Goal: Task Accomplishment & Management: Use online tool/utility

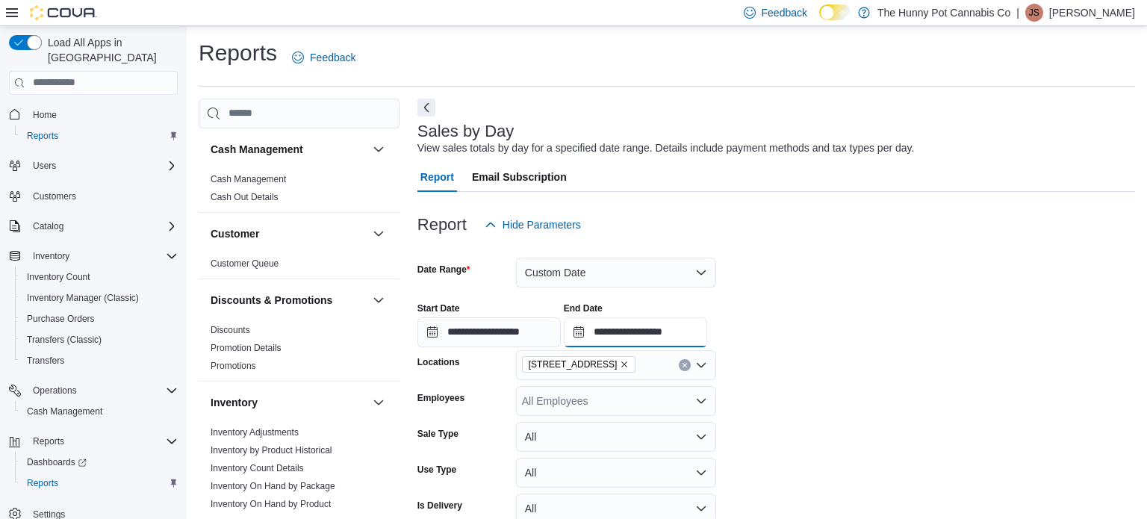
click at [707, 329] on input "**********" at bounding box center [635, 332] width 143 height 30
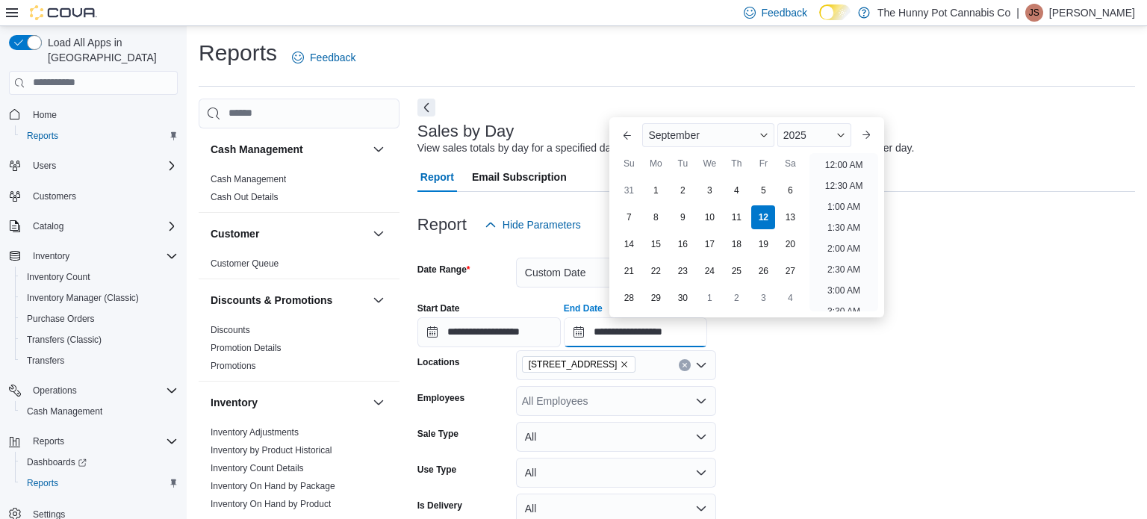
scroll to position [632, 0]
click at [831, 159] on li "3:00 PM" at bounding box center [844, 161] width 46 height 18
type input "**********"
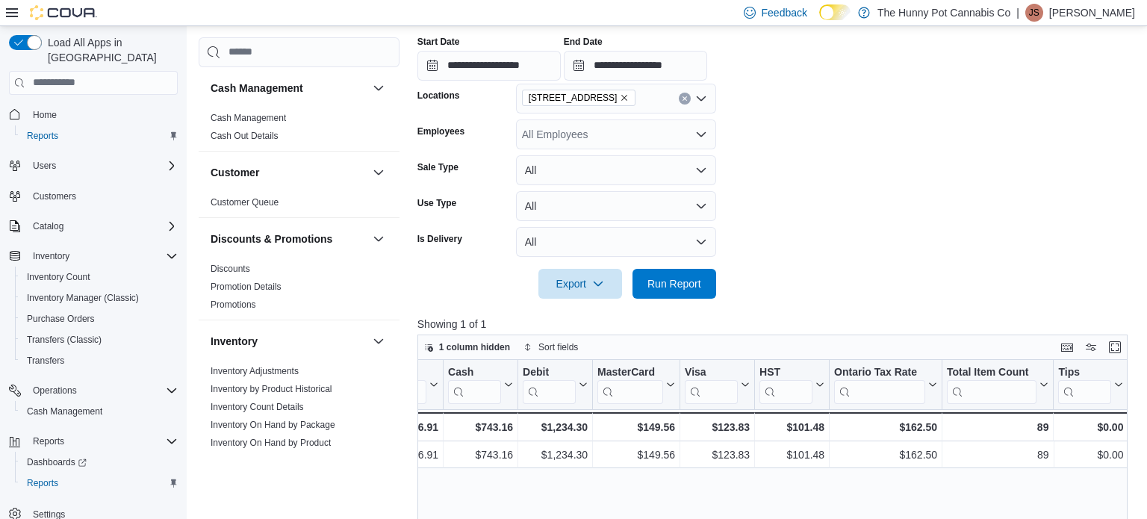
scroll to position [266, 0]
click at [655, 283] on span "Run Report" at bounding box center [674, 283] width 54 height 15
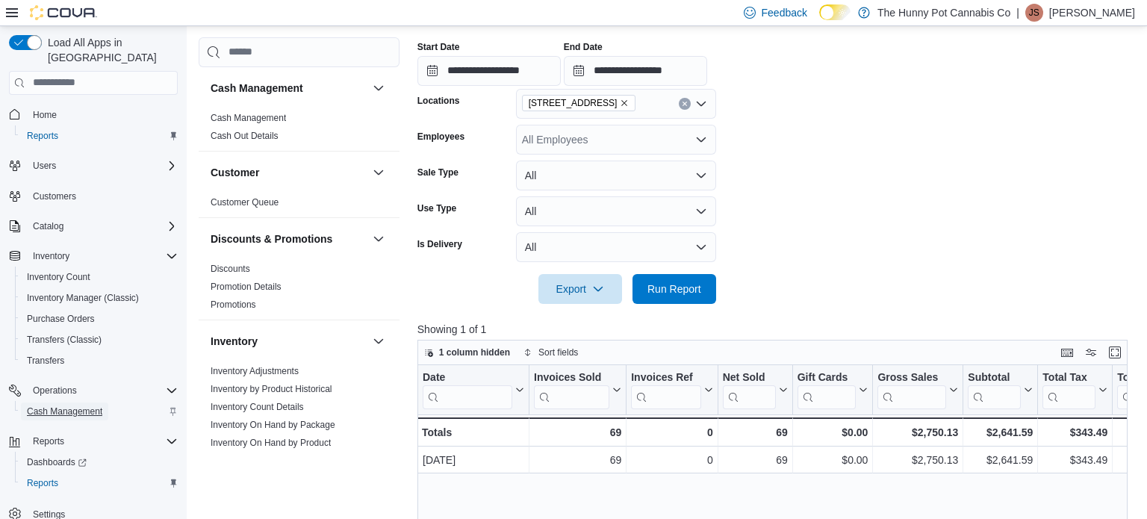
click at [83, 405] on span "Cash Management" at bounding box center [64, 411] width 75 height 12
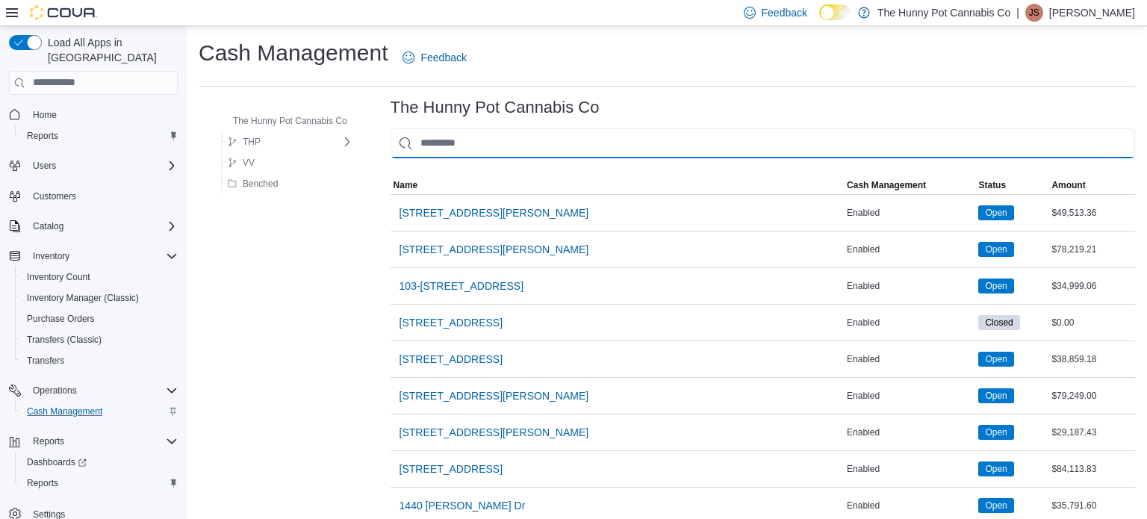
click at [469, 143] on input "This is a search bar. As you type, the results lower in the page will automatic…" at bounding box center [762, 143] width 744 height 30
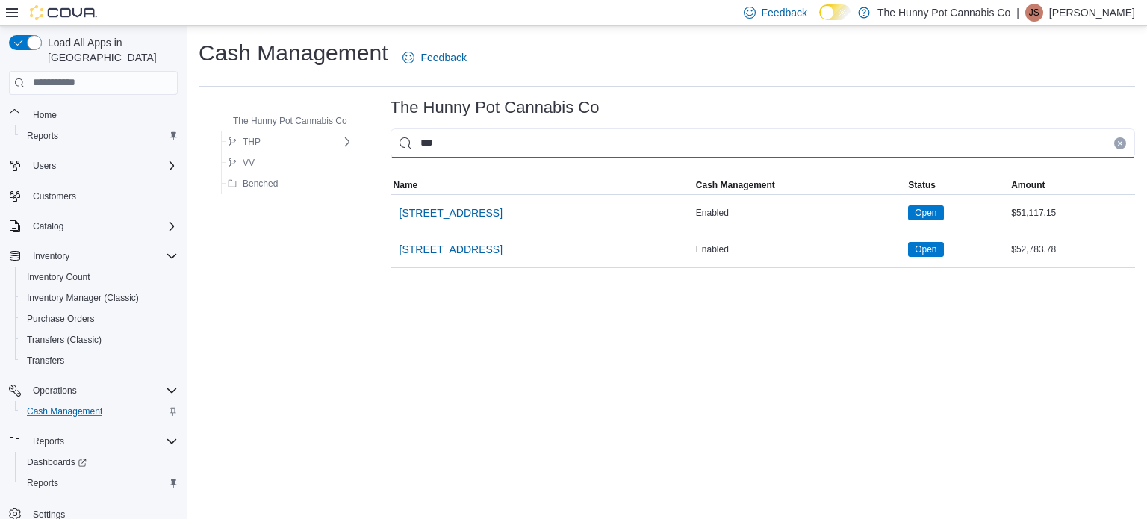
type input "****"
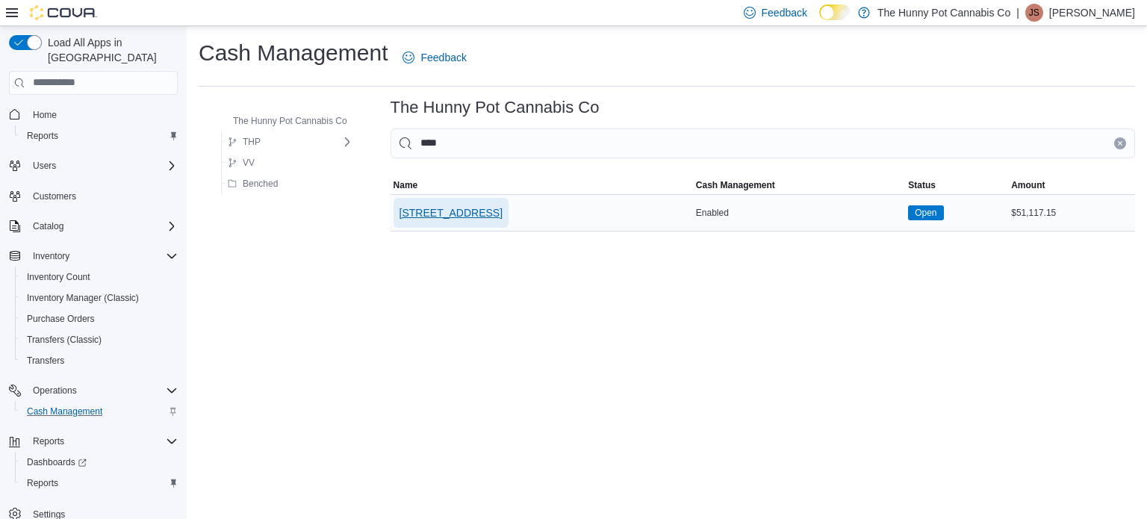
click at [456, 208] on span "[STREET_ADDRESS]" at bounding box center [450, 212] width 103 height 15
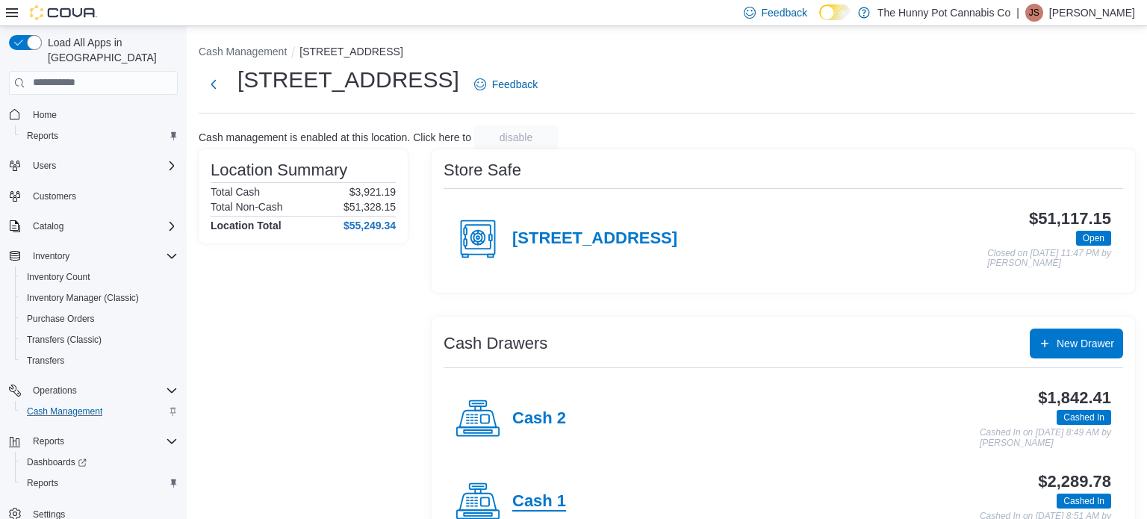
click at [543, 500] on h4 "Cash 1" at bounding box center [539, 501] width 54 height 19
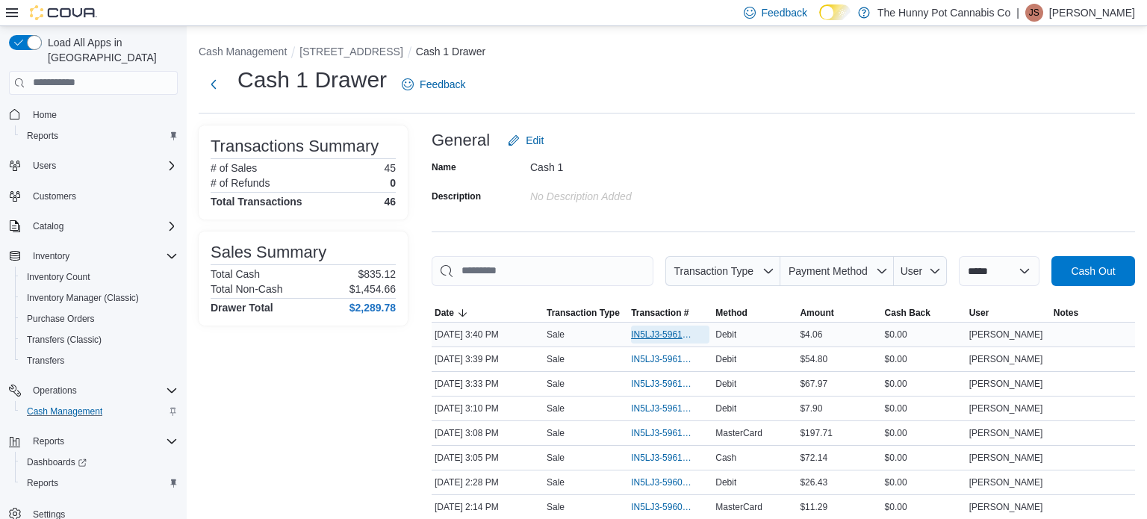
click at [645, 332] on span "IN5LJ3-5961559" at bounding box center [662, 334] width 63 height 12
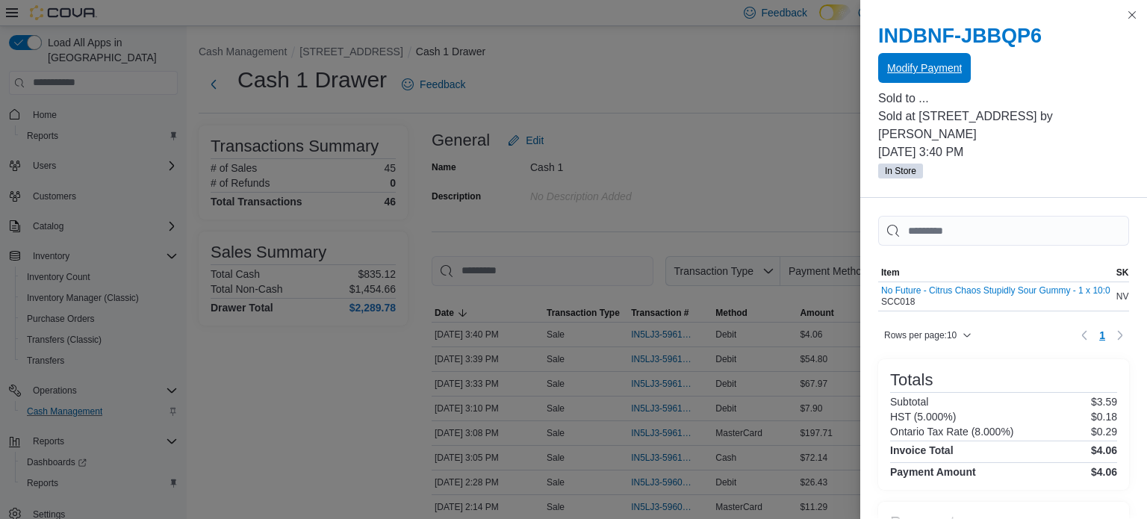
click at [933, 74] on span "Modify Payment" at bounding box center [924, 67] width 75 height 15
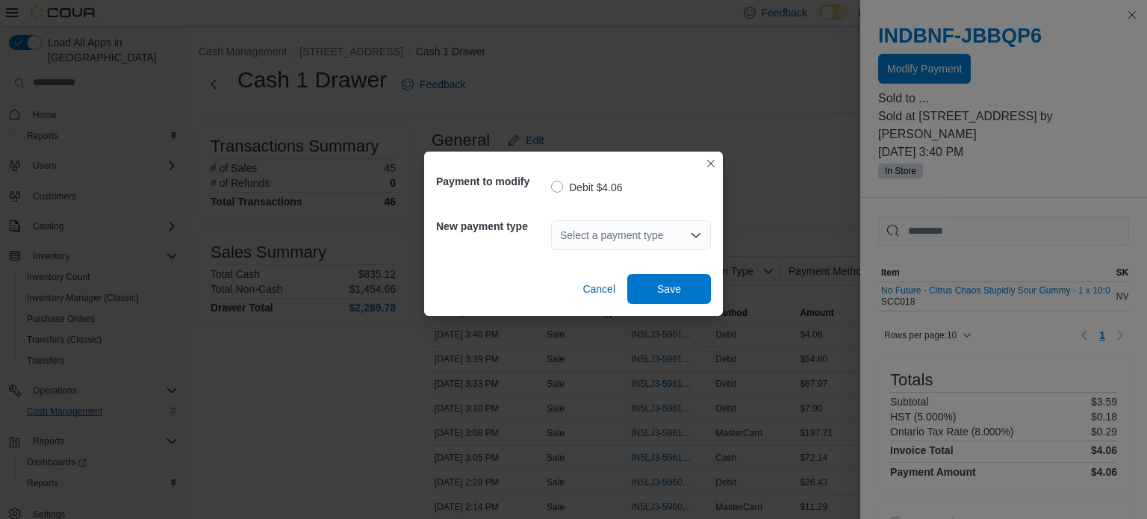
click at [696, 235] on icon "Open list of options" at bounding box center [696, 235] width 12 height 12
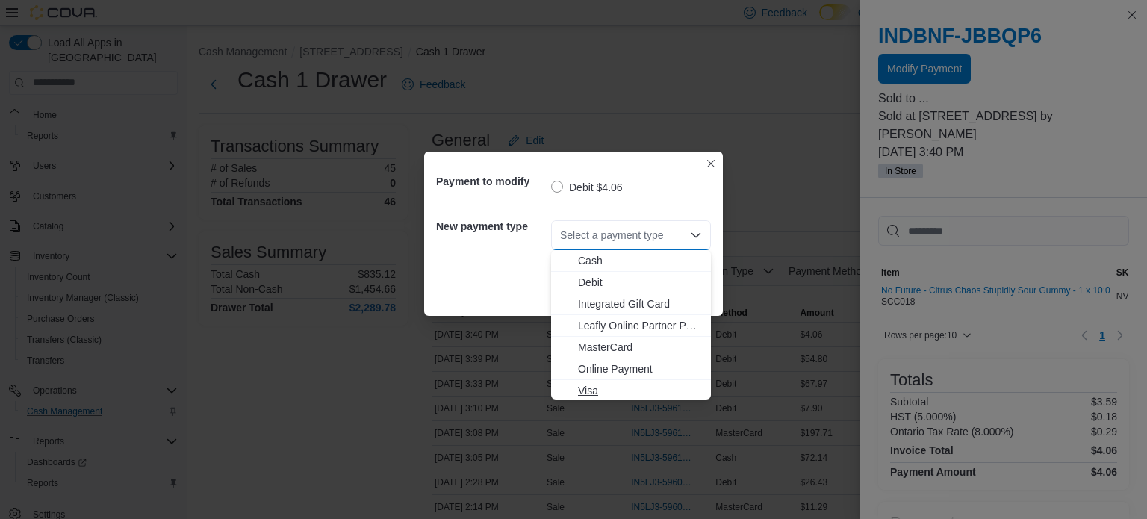
click at [615, 386] on span "Visa" at bounding box center [640, 390] width 124 height 15
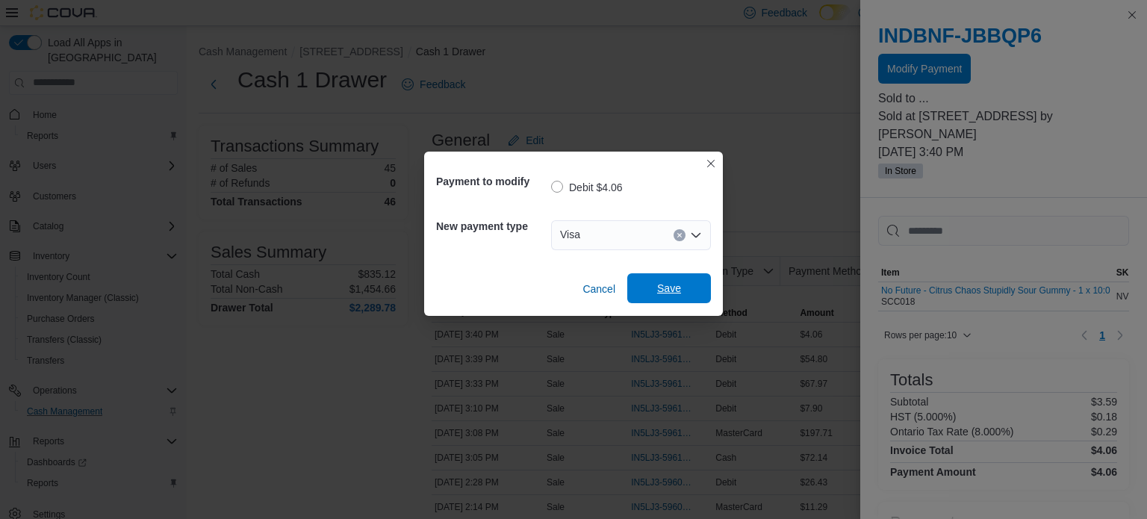
click at [680, 285] on span "Save" at bounding box center [669, 288] width 66 height 30
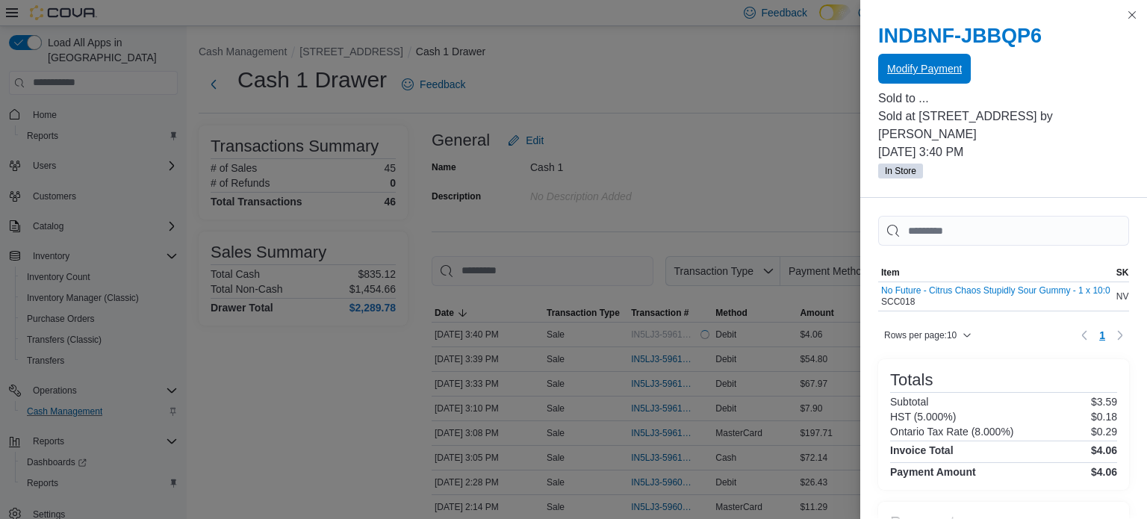
scroll to position [107, 0]
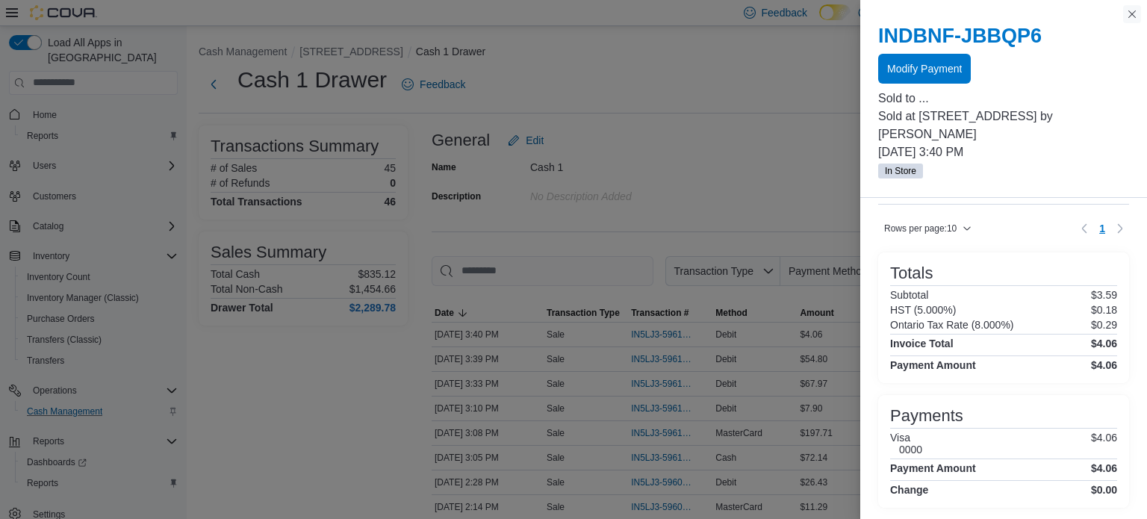
click at [1136, 17] on button "Close this dialog" at bounding box center [1132, 14] width 18 height 18
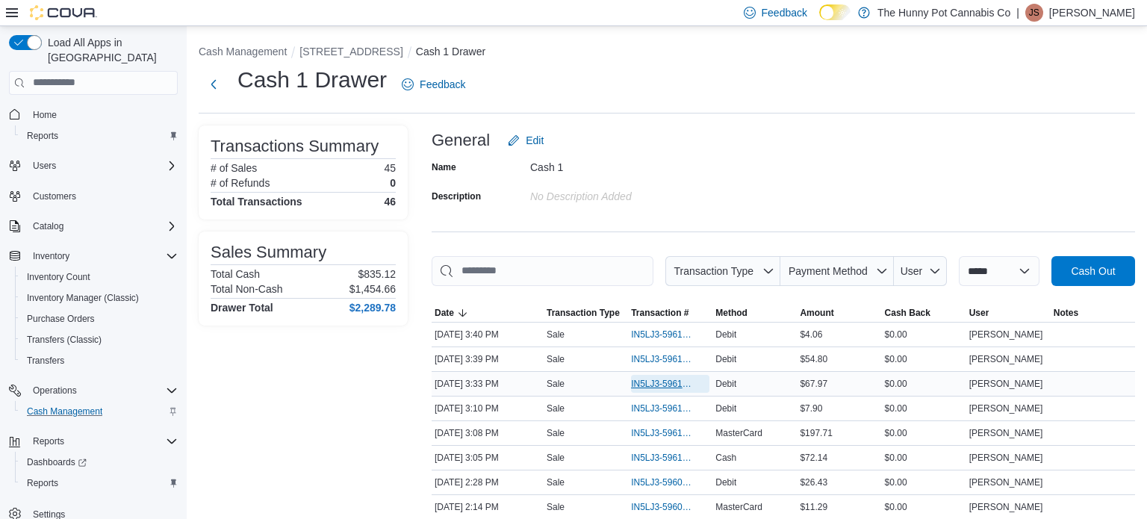
click at [650, 385] on span "IN5LJ3-5961515" at bounding box center [662, 384] width 63 height 12
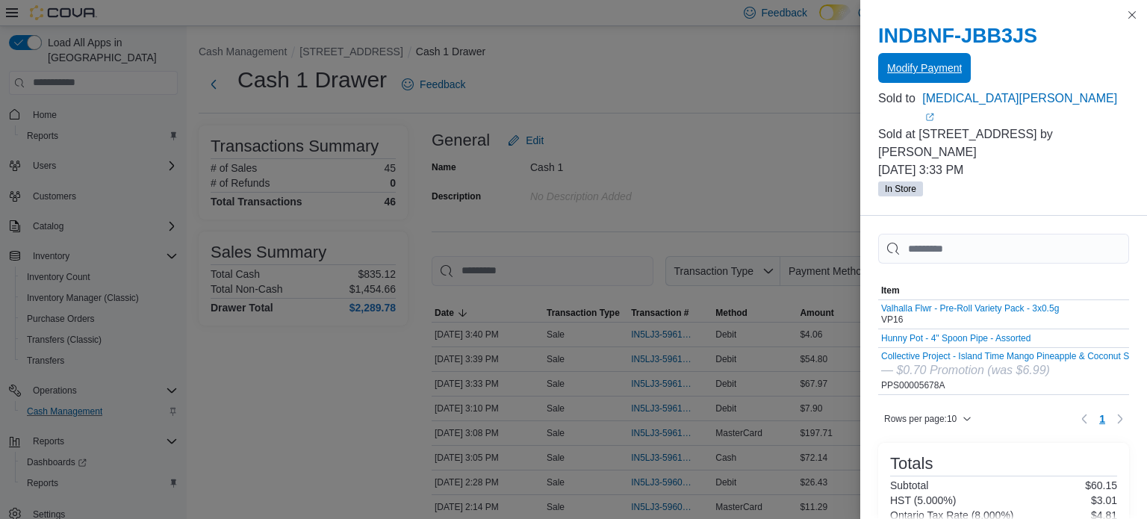
click at [923, 66] on span "Modify Payment" at bounding box center [924, 67] width 75 height 15
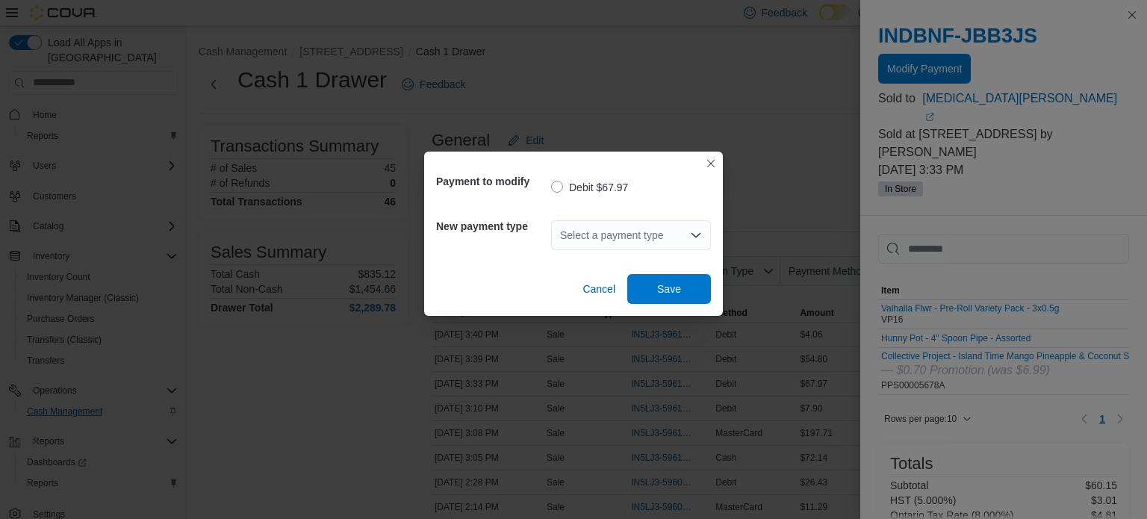
click at [662, 241] on div "Select a payment type" at bounding box center [631, 235] width 160 height 30
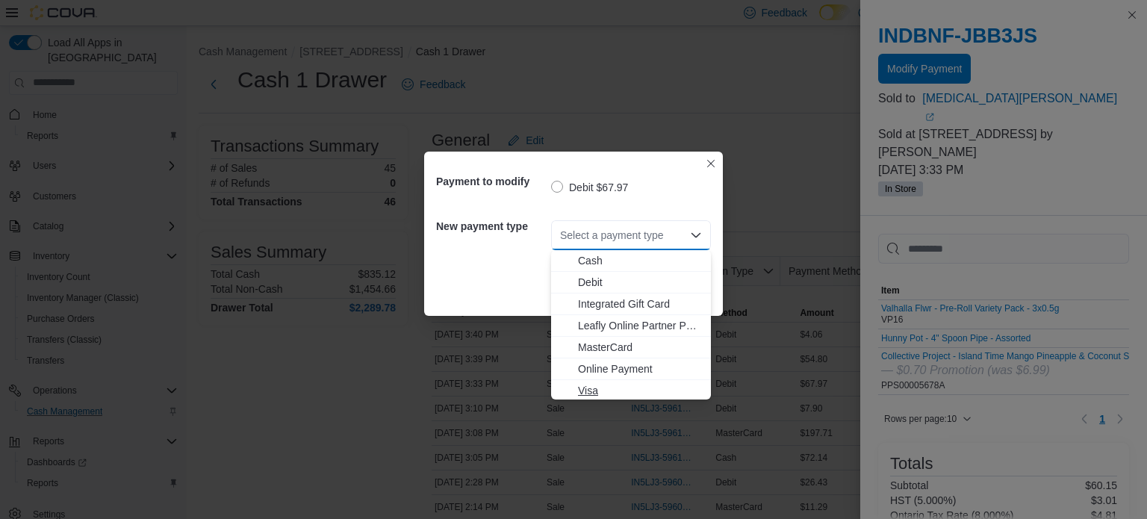
click at [594, 389] on span "Visa" at bounding box center [640, 390] width 124 height 15
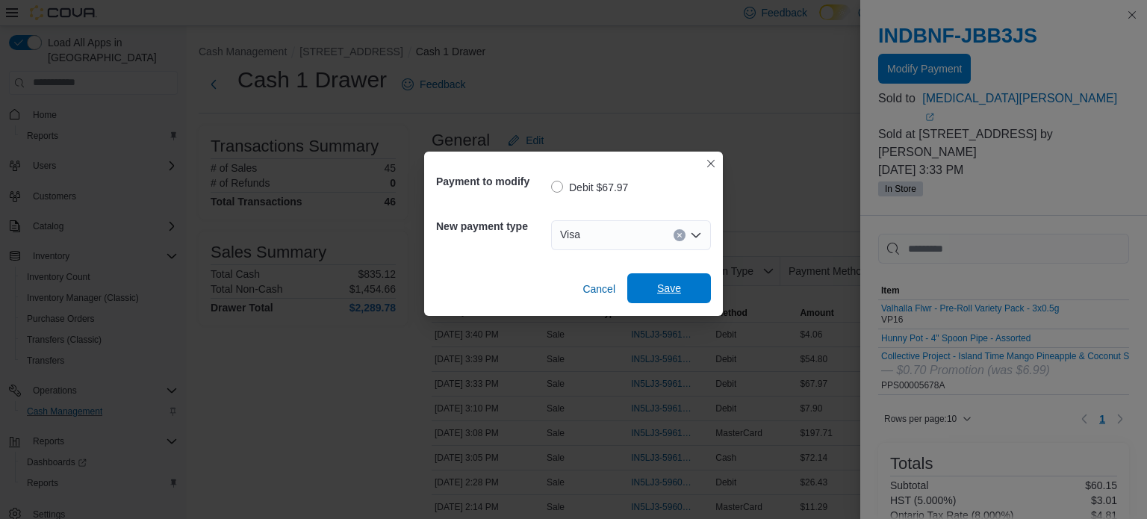
click at [669, 284] on span "Save" at bounding box center [669, 288] width 24 height 15
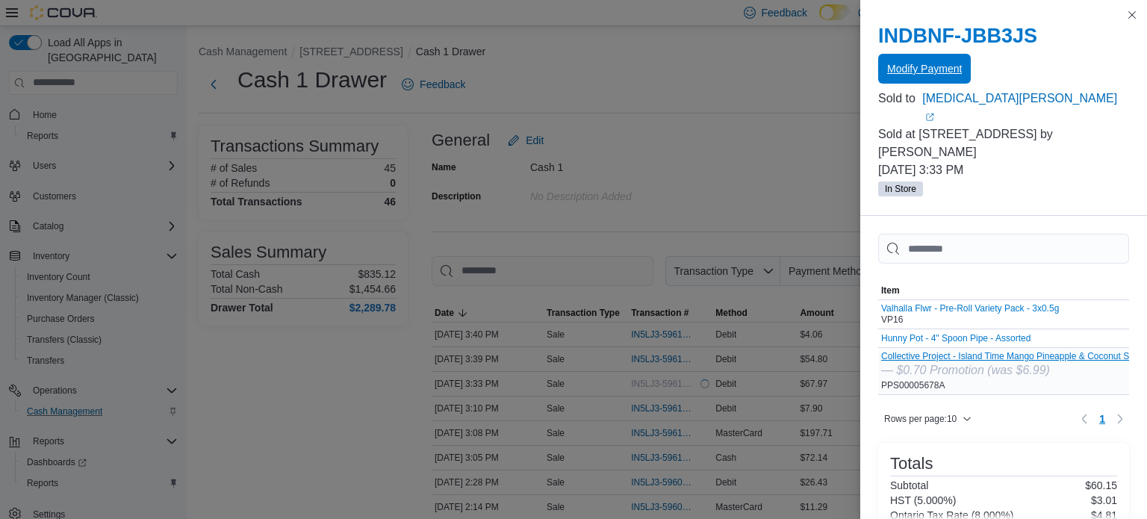
scroll to position [273, 0]
